Goal: Obtain resource: Download file/media

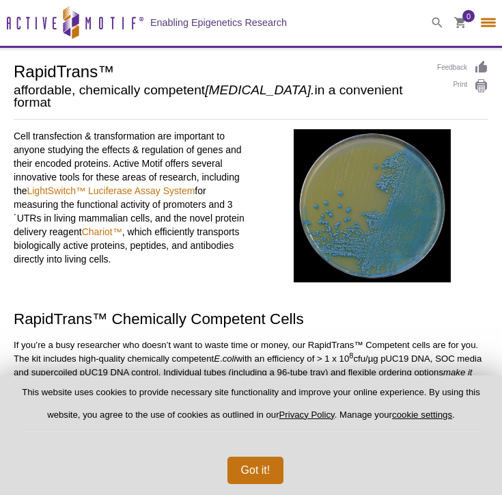
select select "[GEOGRAPHIC_DATA]"
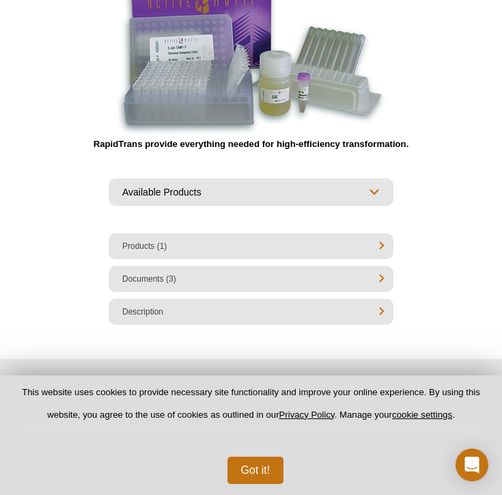
scroll to position [573, 0]
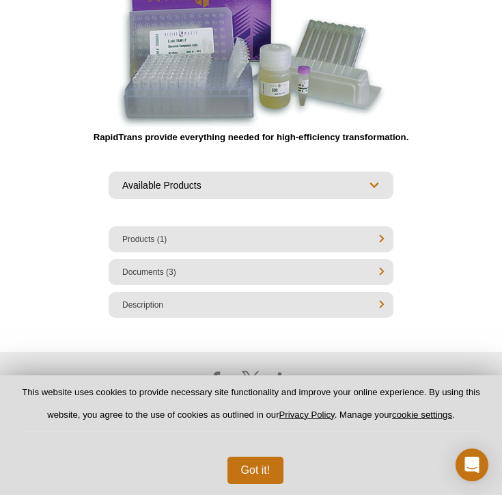
click at [241, 259] on li "Documents (3)" at bounding box center [251, 272] width 285 height 26
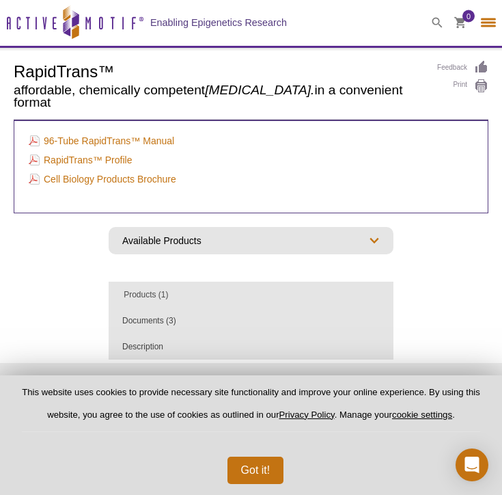
scroll to position [0, 0]
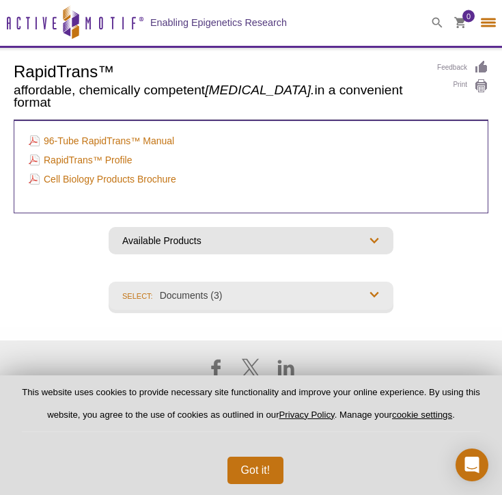
click at [262, 288] on select "Overview Products (1) Documents (3) Description" at bounding box center [251, 295] width 285 height 26
click at [109, 308] on select "Overview Products (1) Documents (3) Description" at bounding box center [251, 295] width 285 height 26
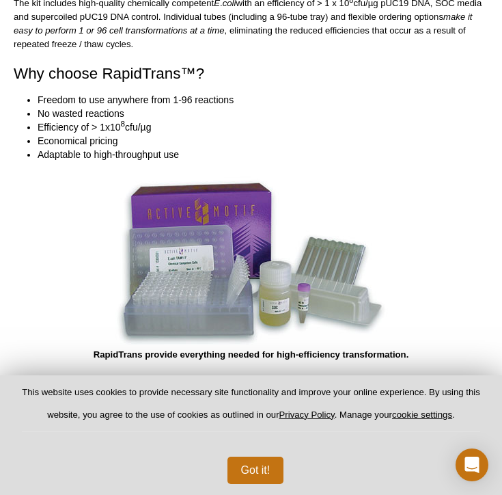
scroll to position [506, 0]
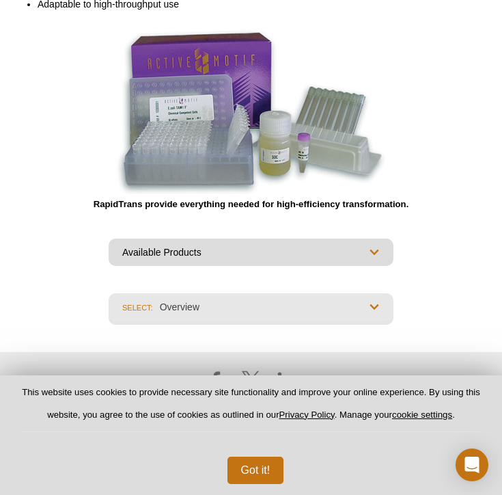
click at [189, 244] on select "Available Products DNA and [PERSON_NAME] Transfection Chariot™ Protein Delivery…" at bounding box center [251, 252] width 285 height 27
click at [150, 297] on select "Overview Products (1) Documents (3) Description" at bounding box center [251, 306] width 285 height 26
select select "Documents (3)"
click at [109, 293] on select "Overview Products (1) Documents (3) Description" at bounding box center [251, 306] width 285 height 26
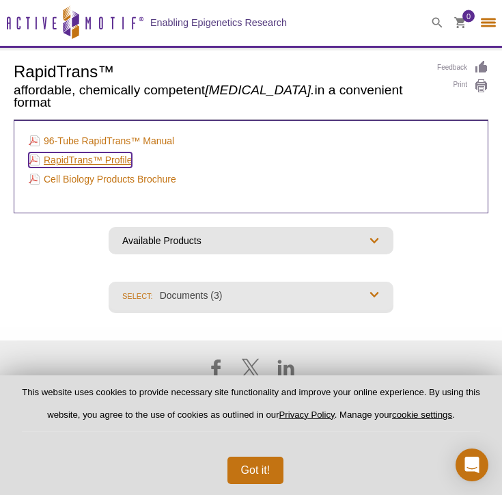
click at [105, 152] on link "RapidTrans™ Profile" at bounding box center [80, 159] width 103 height 15
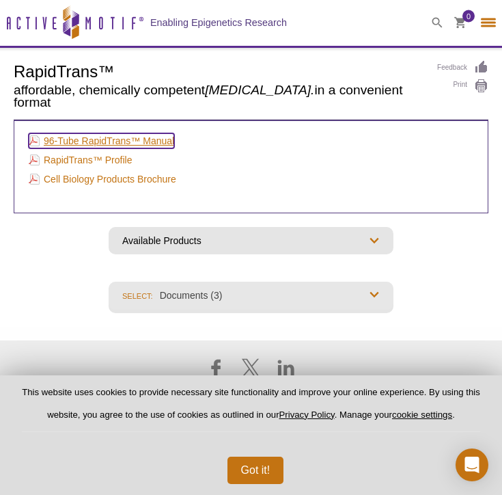
click at [104, 133] on link "96-Tube RapidTrans™ Manual" at bounding box center [102, 140] width 146 height 15
